Goal: Find specific page/section: Find specific page/section

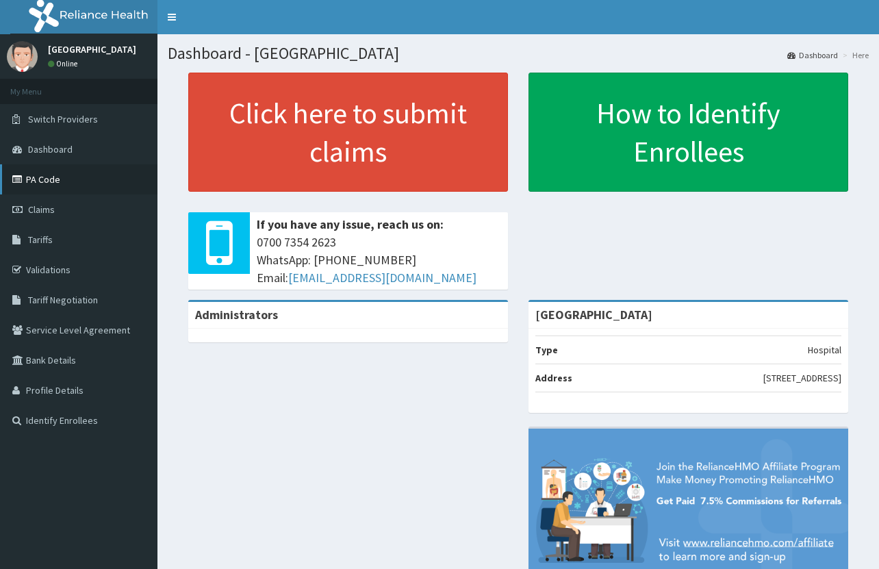
click at [49, 176] on link "PA Code" at bounding box center [78, 179] width 157 height 30
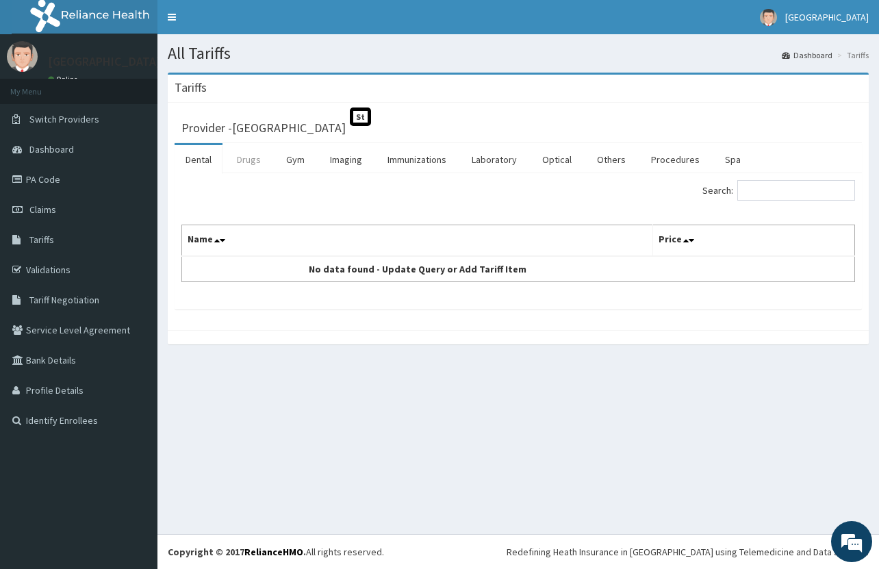
click at [248, 159] on link "Drugs" at bounding box center [249, 159] width 46 height 29
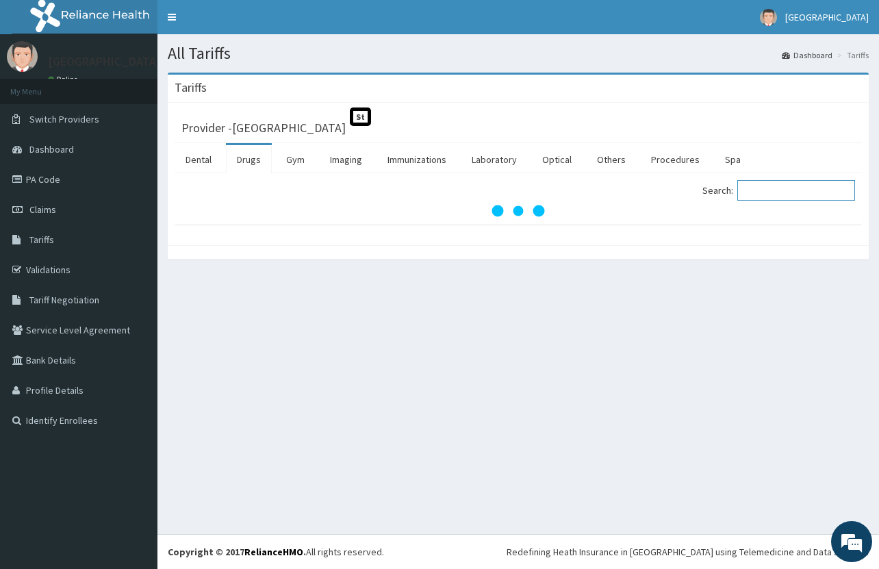
click at [785, 190] on input "Search:" at bounding box center [796, 190] width 118 height 21
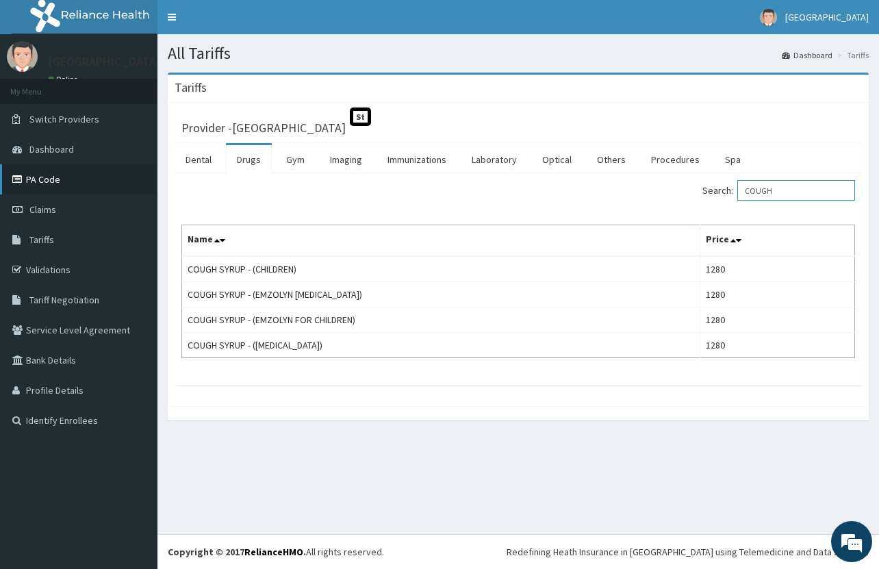
type input "COUGH"
click at [60, 181] on link "PA Code" at bounding box center [78, 179] width 157 height 30
